Goal: Check status: Check status

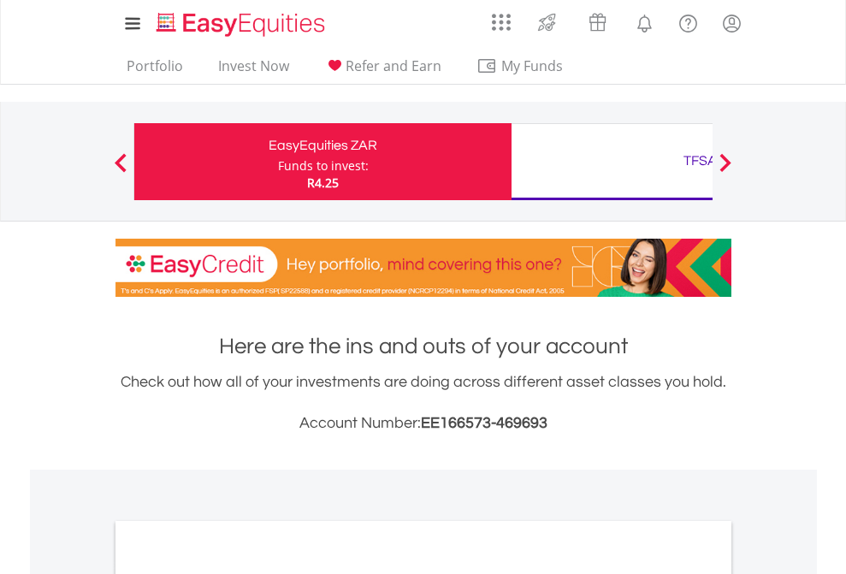
click at [278, 162] on div "Funds to invest:" at bounding box center [323, 165] width 91 height 17
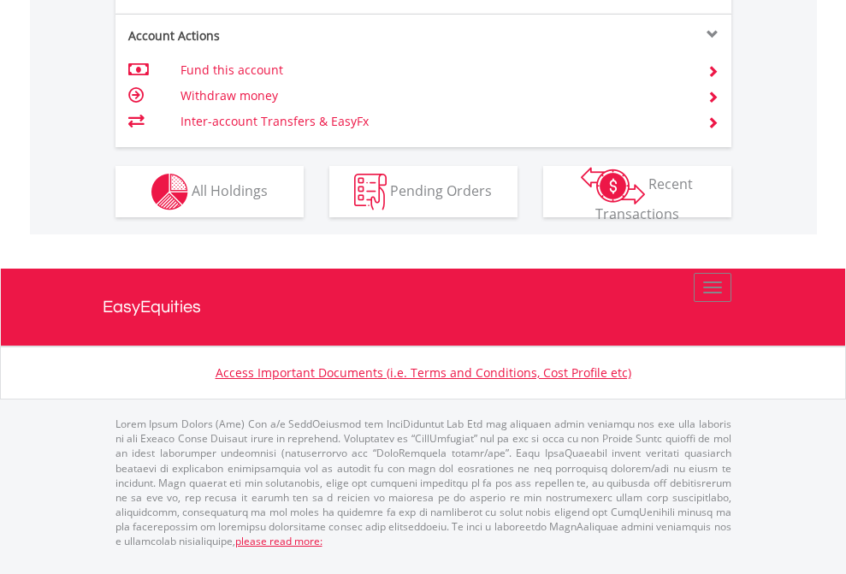
scroll to position [1640, 0]
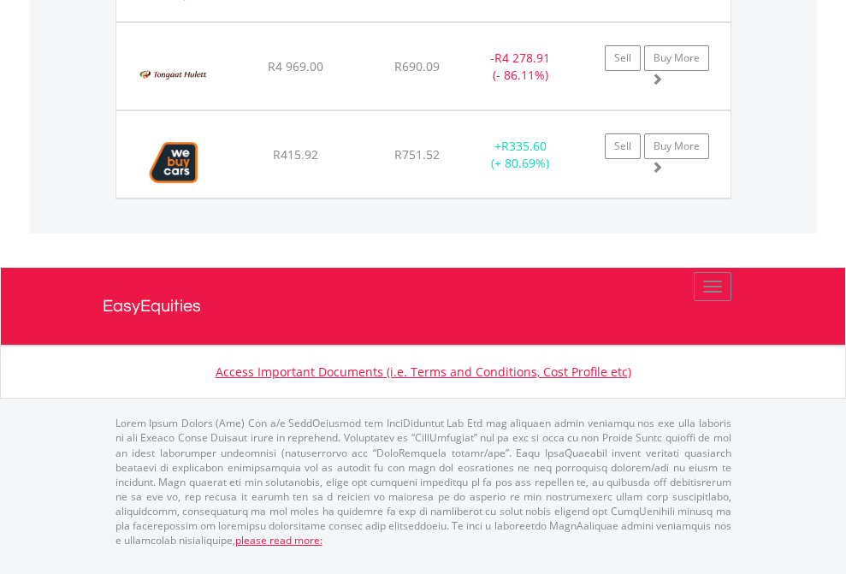
scroll to position [164, 269]
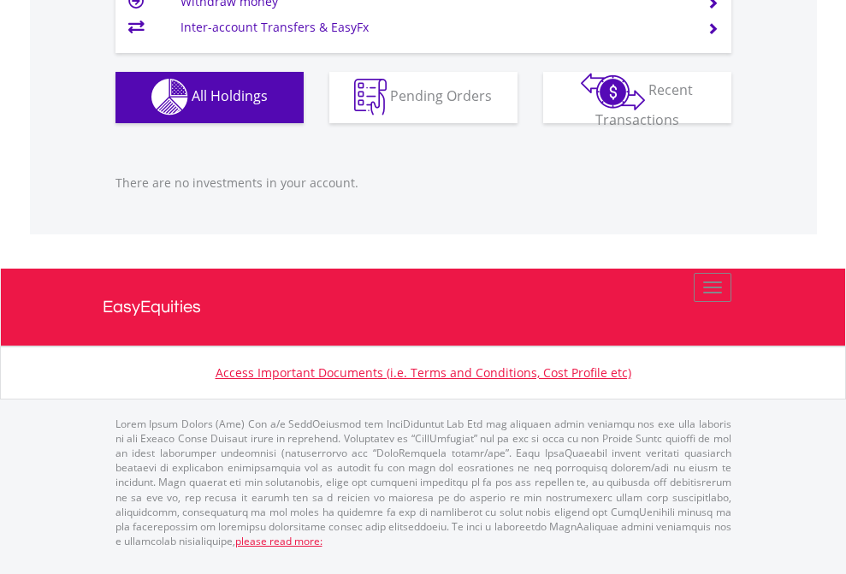
scroll to position [164, 269]
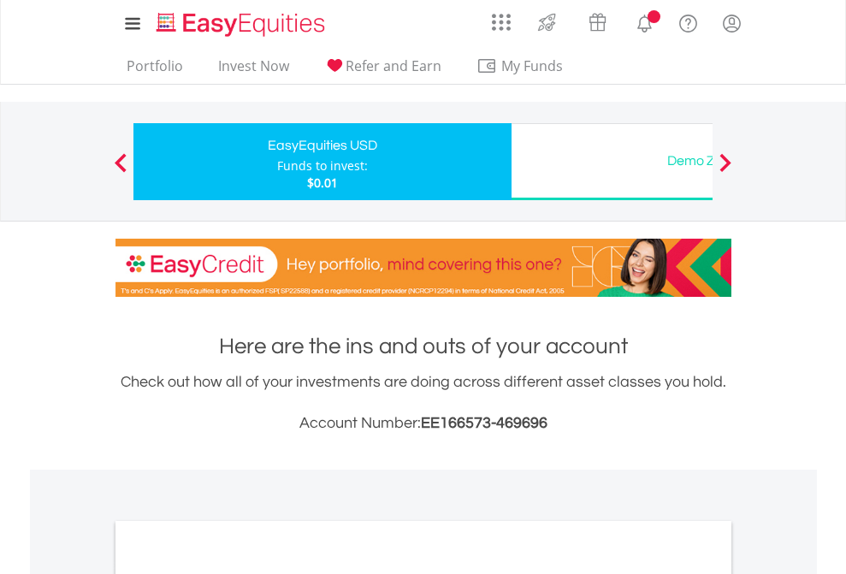
scroll to position [1028, 0]
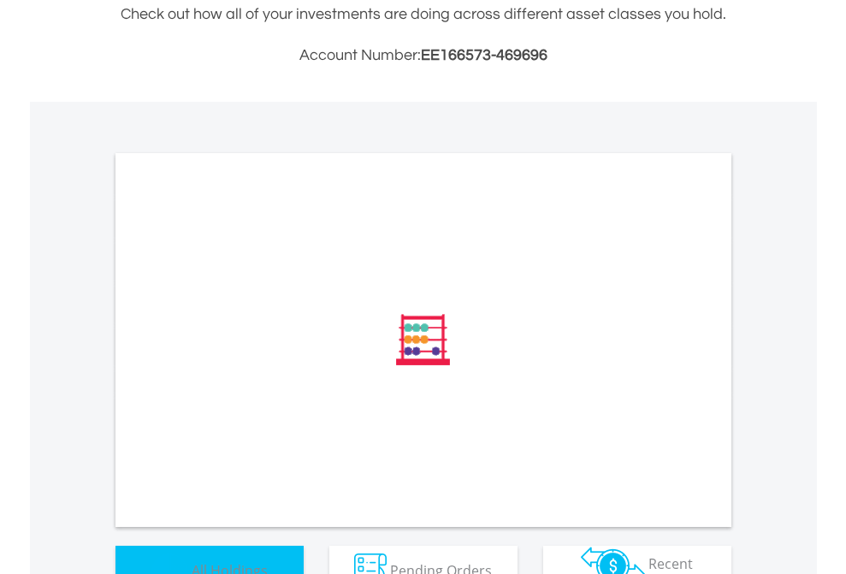
click at [192, 560] on span "All Holdings" at bounding box center [230, 569] width 76 height 19
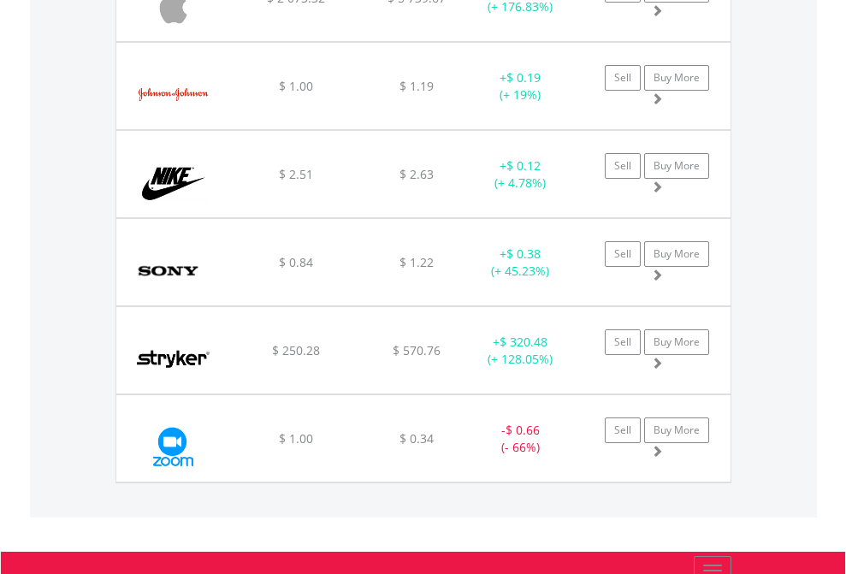
scroll to position [164, 269]
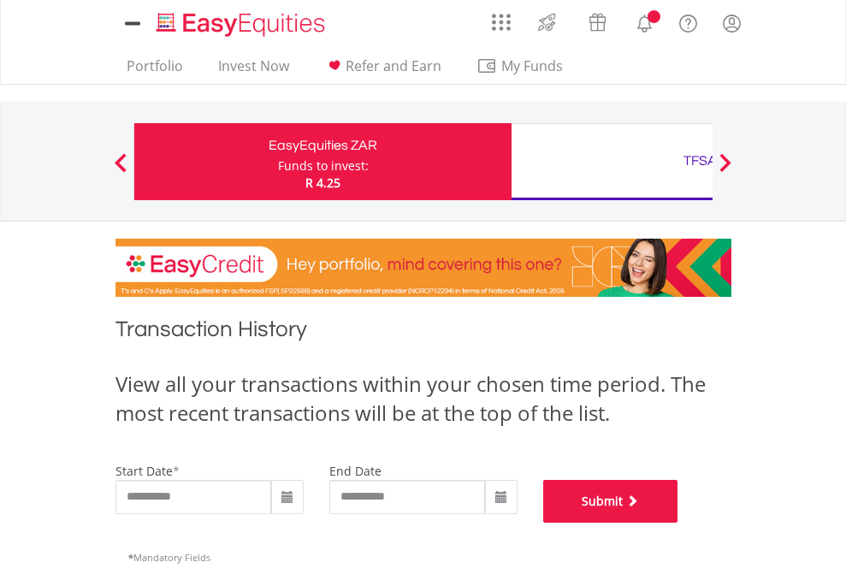
click at [678, 523] on button "Submit" at bounding box center [610, 501] width 135 height 43
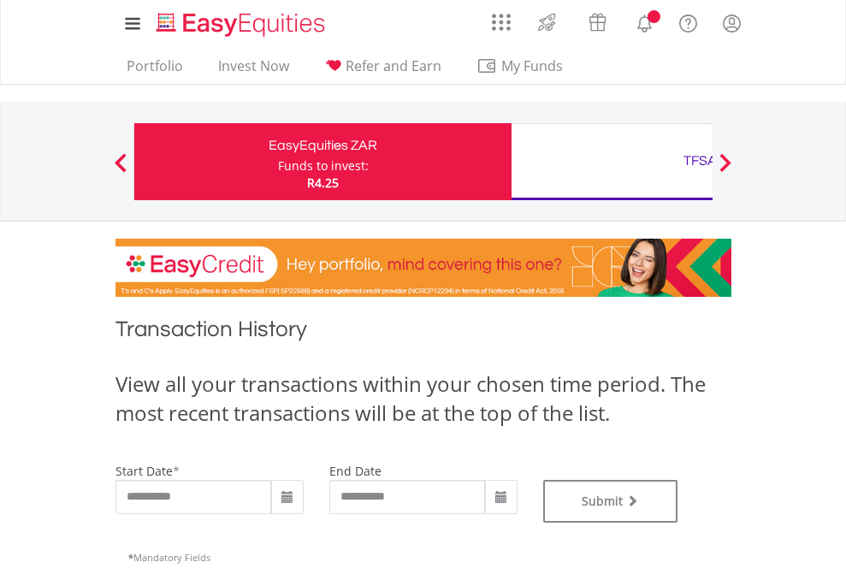
click at [612, 162] on div "TFSA" at bounding box center [700, 161] width 357 height 24
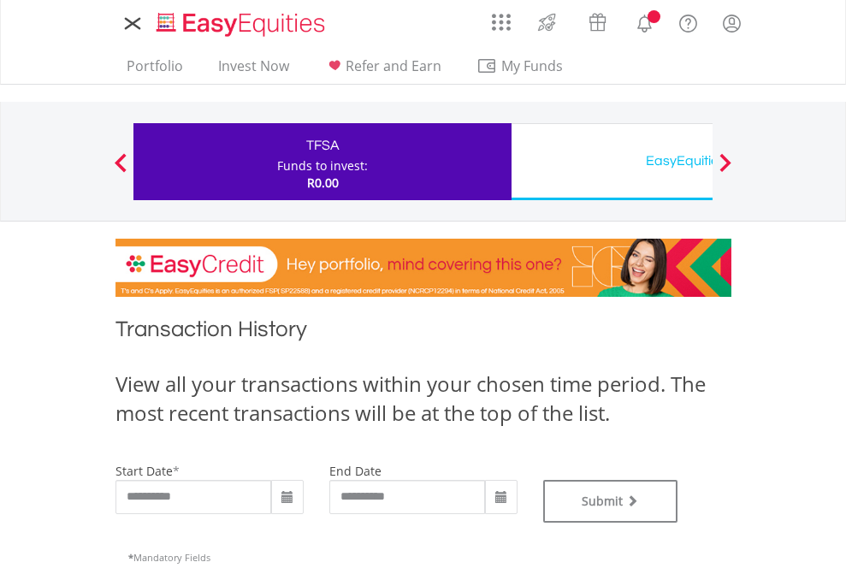
type input "**********"
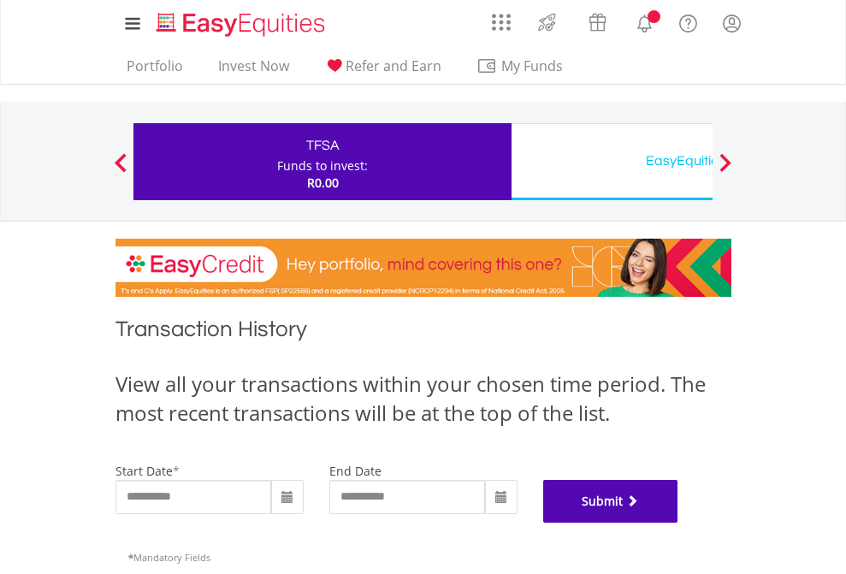
click at [678, 523] on button "Submit" at bounding box center [610, 501] width 135 height 43
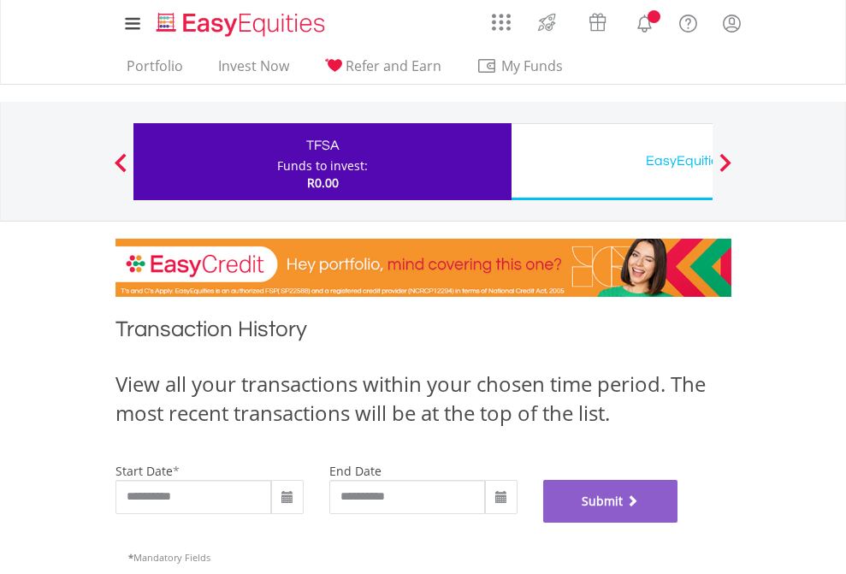
scroll to position [694, 0]
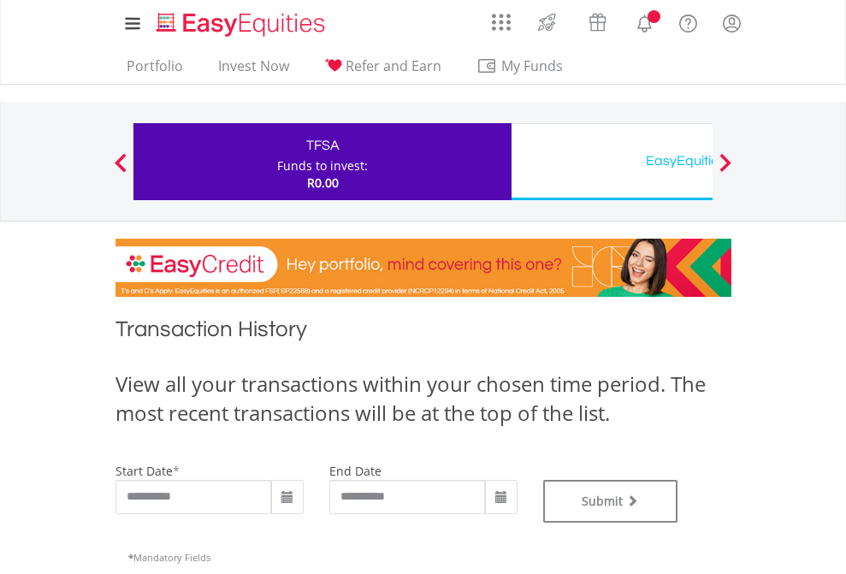
click at [612, 162] on div "EasyEquities USD" at bounding box center [700, 161] width 357 height 24
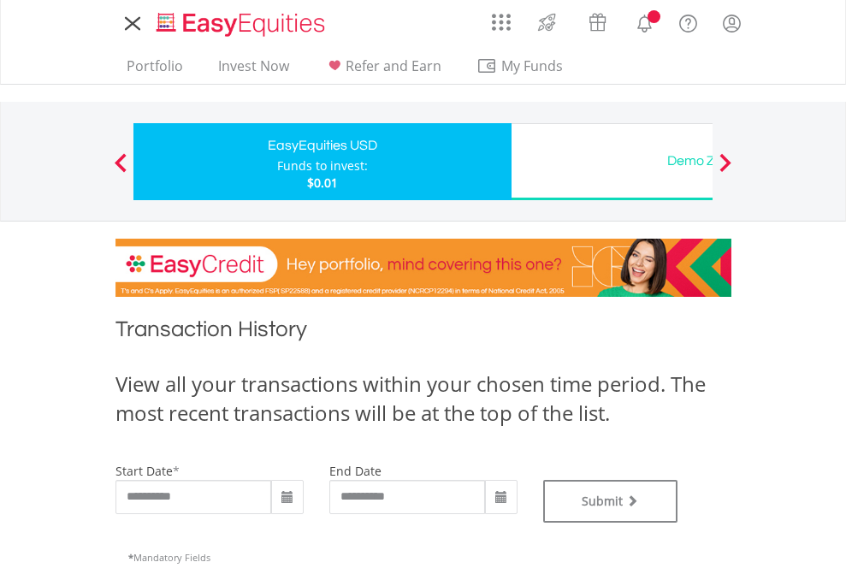
type input "**********"
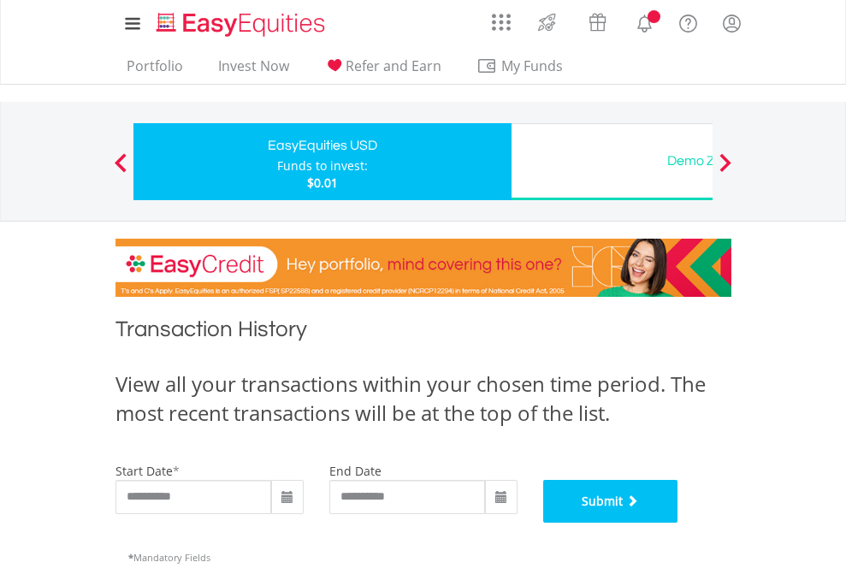
click at [678, 523] on button "Submit" at bounding box center [610, 501] width 135 height 43
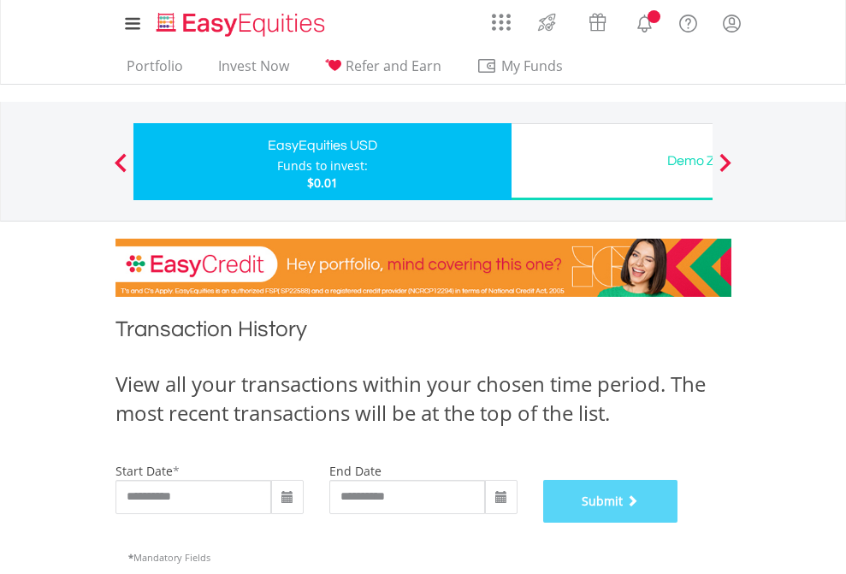
scroll to position [694, 0]
